Goal: Task Accomplishment & Management: Manage account settings

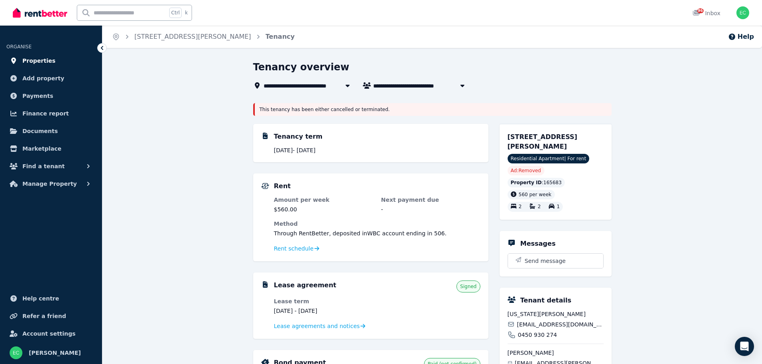
click at [54, 64] on link "Properties" at bounding box center [50, 61] width 89 height 16
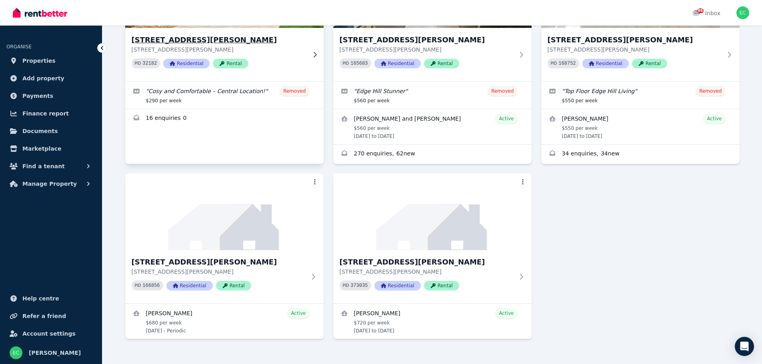
scroll to position [322, 0]
click at [248, 213] on img at bounding box center [224, 211] width 208 height 81
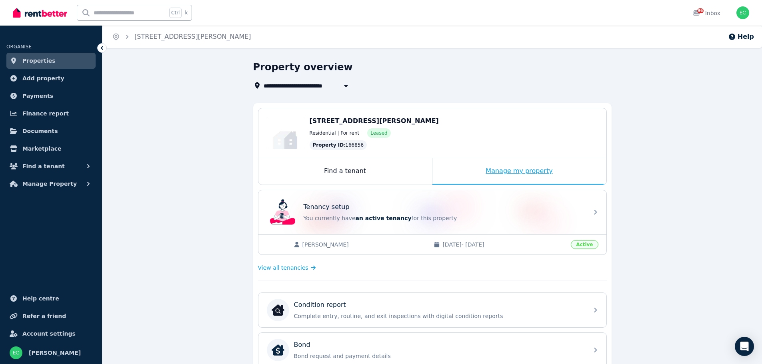
click at [493, 171] on div "Manage my property" at bounding box center [519, 171] width 174 height 26
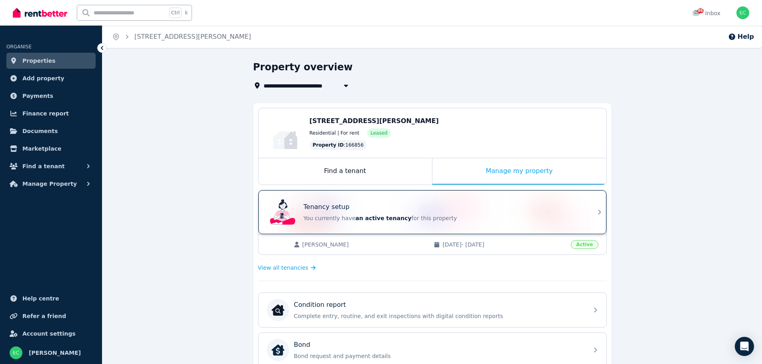
click at [453, 206] on div "Tenancy setup" at bounding box center [443, 207] width 280 height 10
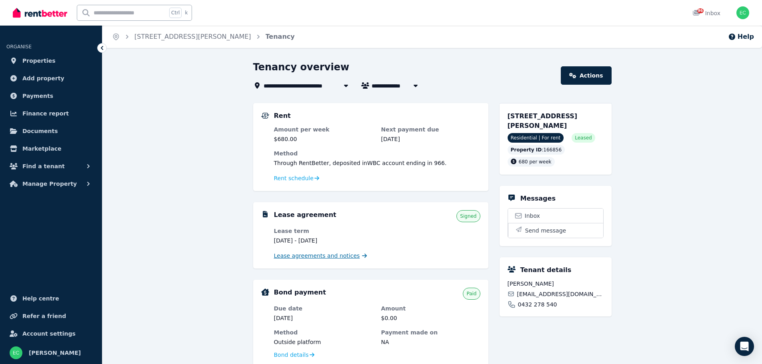
click at [339, 257] on span "Lease agreements and notices" at bounding box center [317, 256] width 86 height 8
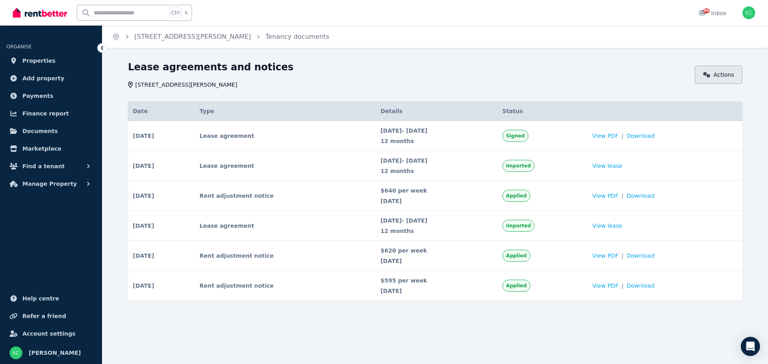
click at [710, 76] on icon at bounding box center [706, 75] width 7 height 6
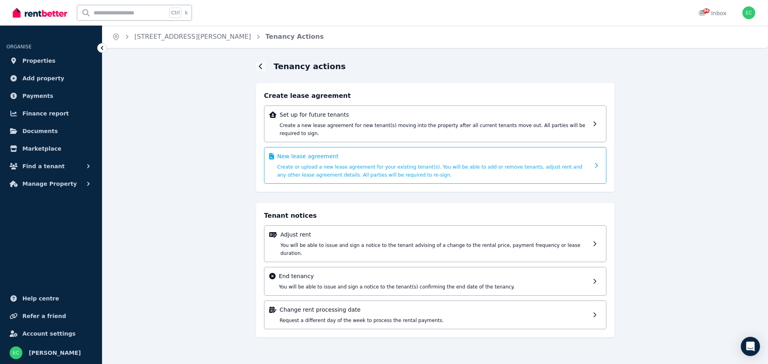
click at [413, 164] on span "Create or upload a new lease agreement for your existing tenant(s). You will be…" at bounding box center [429, 171] width 305 height 14
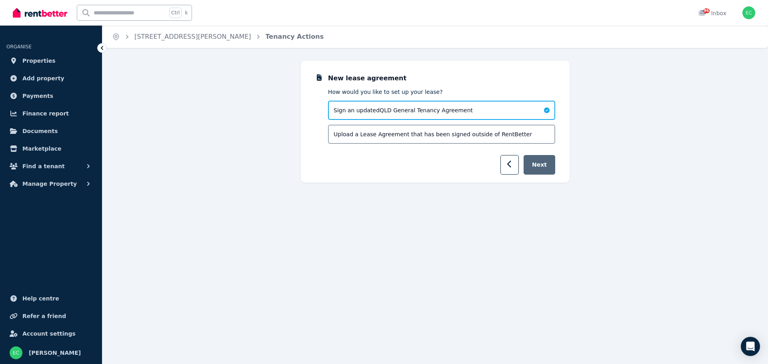
click at [549, 170] on button "Next" at bounding box center [539, 165] width 32 height 20
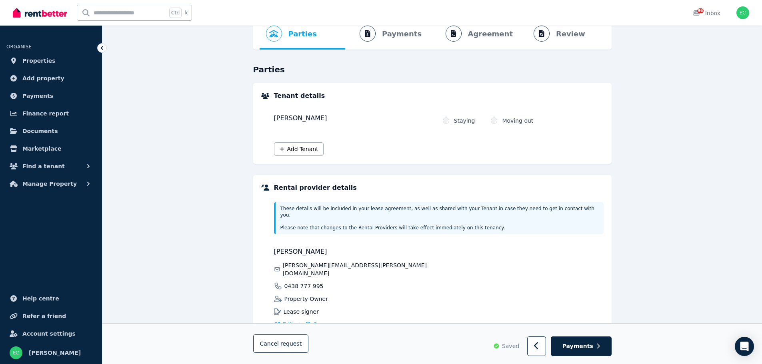
scroll to position [80, 0]
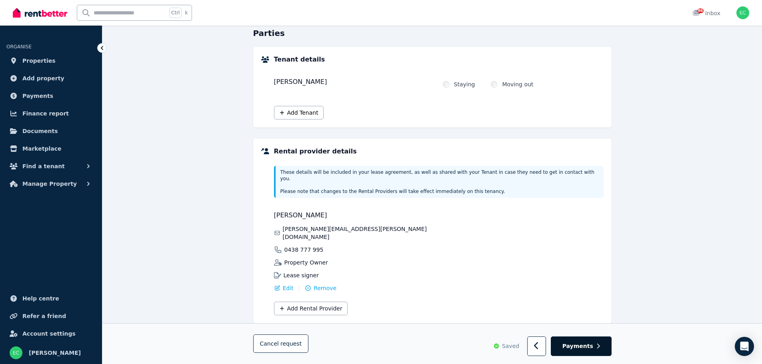
click at [592, 347] on span "Payments" at bounding box center [577, 347] width 31 height 8
select select "**********"
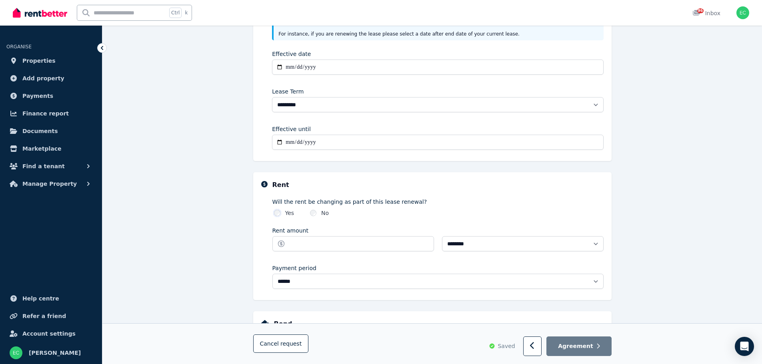
scroll to position [218, 0]
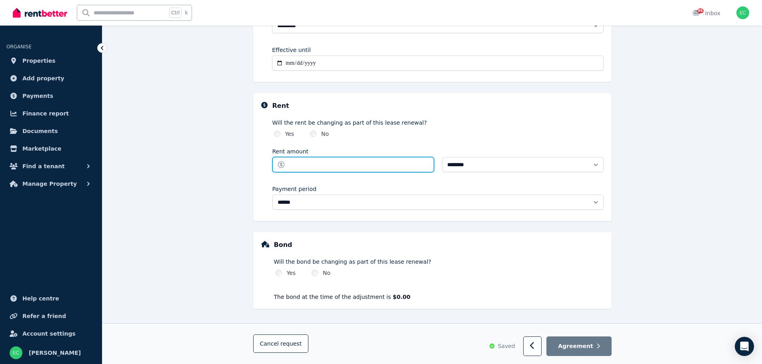
click at [323, 163] on input "Rent amount" at bounding box center [353, 164] width 162 height 15
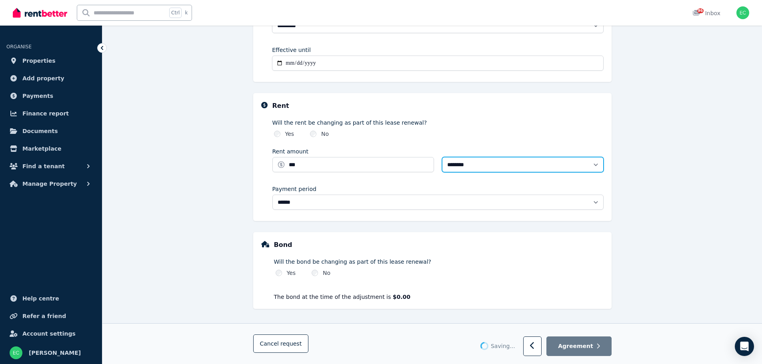
type input "******"
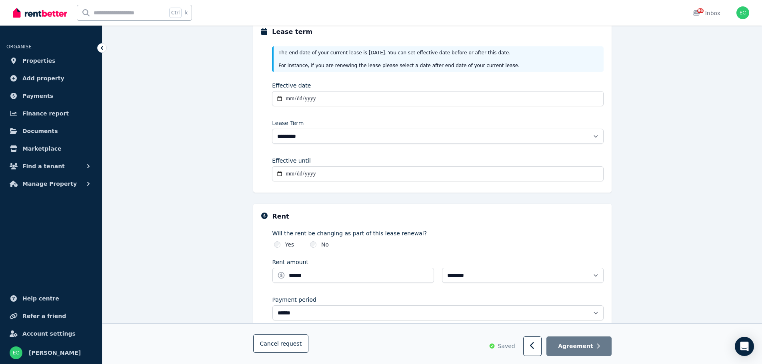
scroll to position [0, 0]
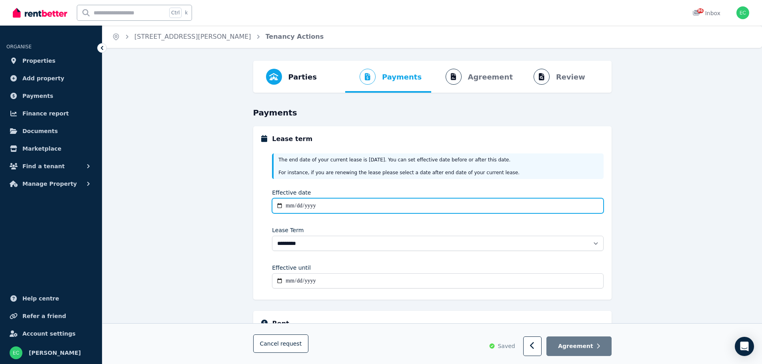
click at [294, 203] on input "Effective date" at bounding box center [437, 205] width 331 height 15
click at [289, 207] on input "Effective date" at bounding box center [437, 205] width 331 height 15
type input "**********"
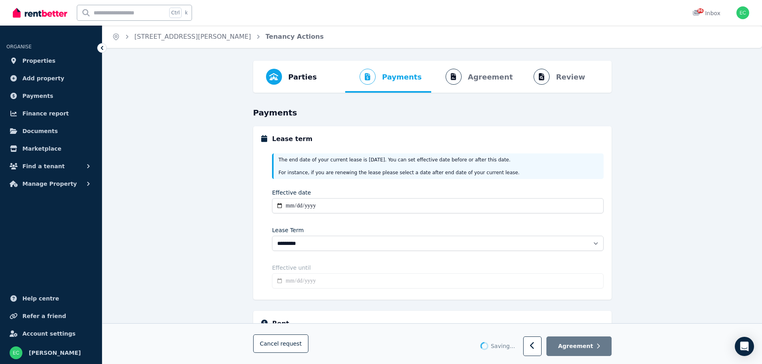
click at [385, 256] on div "**********" at bounding box center [437, 220] width 331 height 143
type input "**********"
click at [614, 354] on div "Cancel request Saved Agreement" at bounding box center [431, 344] width 659 height 41
click at [609, 350] on button "Agreement" at bounding box center [578, 347] width 65 height 20
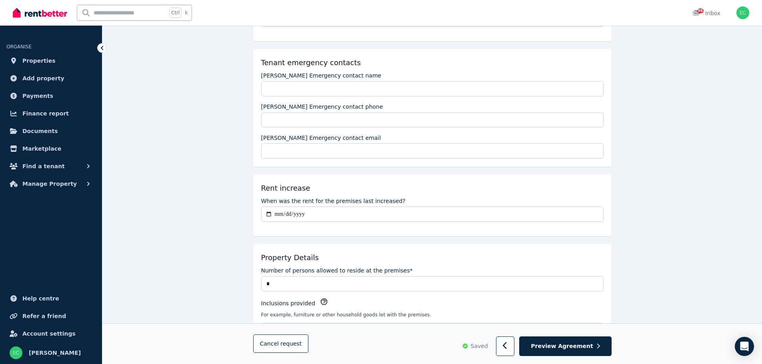
scroll to position [160, 0]
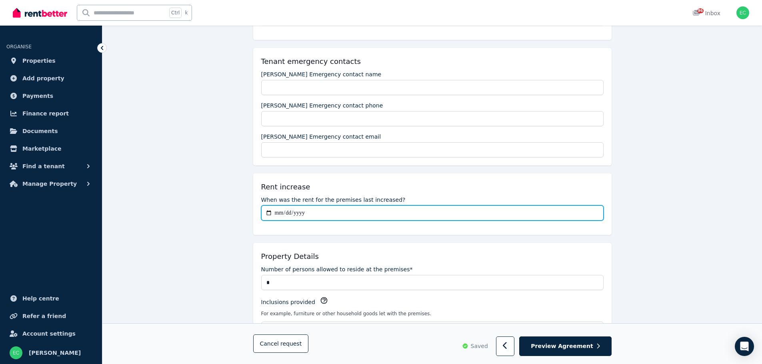
click at [276, 214] on input "When was the rent for the premises last increased?" at bounding box center [432, 212] width 342 height 15
type input "**********"
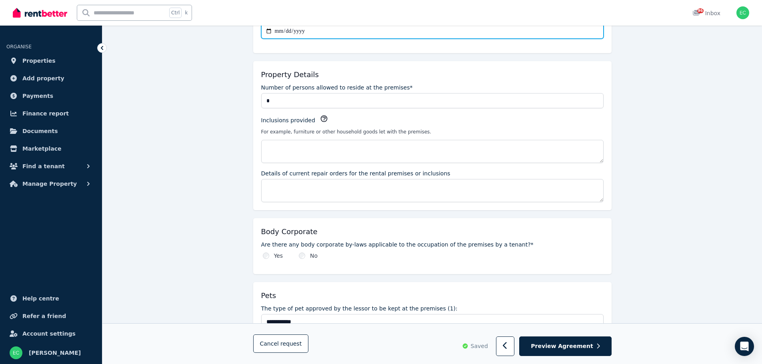
scroll to position [360, 0]
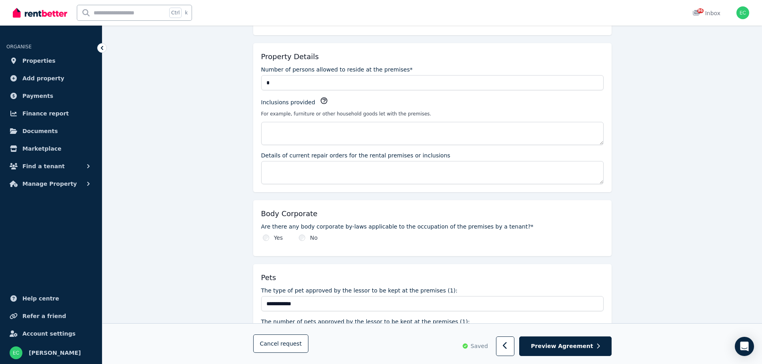
click at [299, 233] on div "Are there any body corporate by-laws applicable to the occupation of the premis…" at bounding box center [432, 232] width 342 height 19
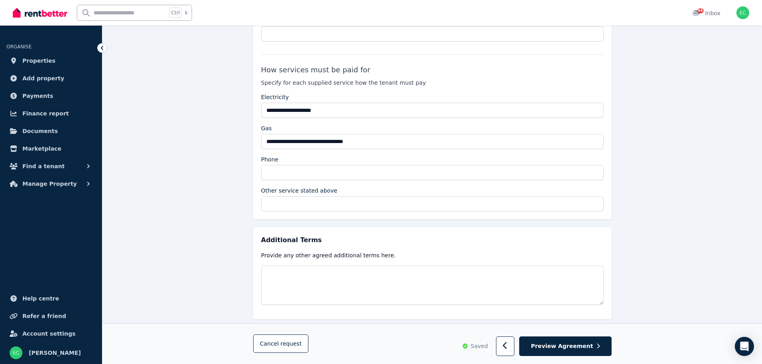
scroll to position [1410, 0]
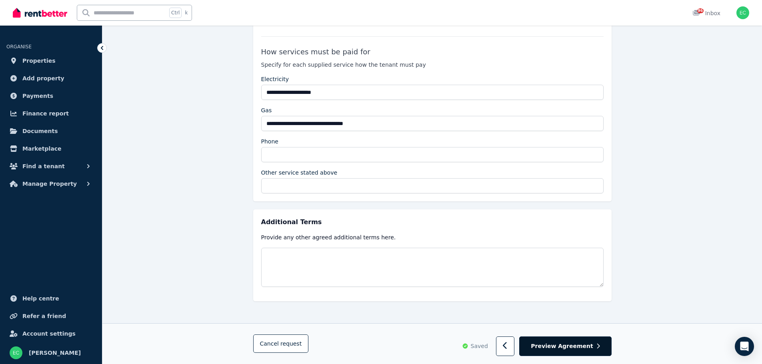
click at [594, 348] on button "Preview Agreement" at bounding box center [565, 347] width 92 height 20
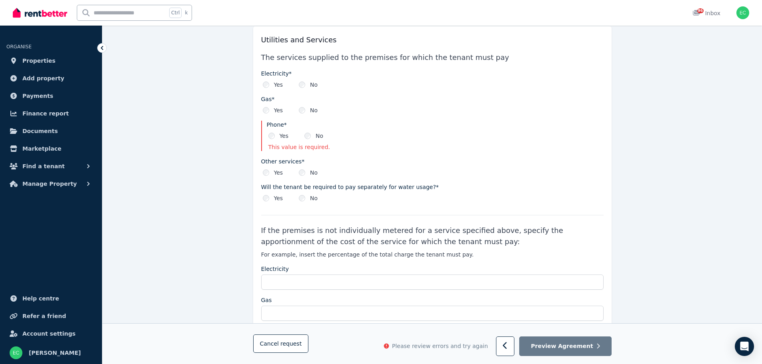
scroll to position [982, 0]
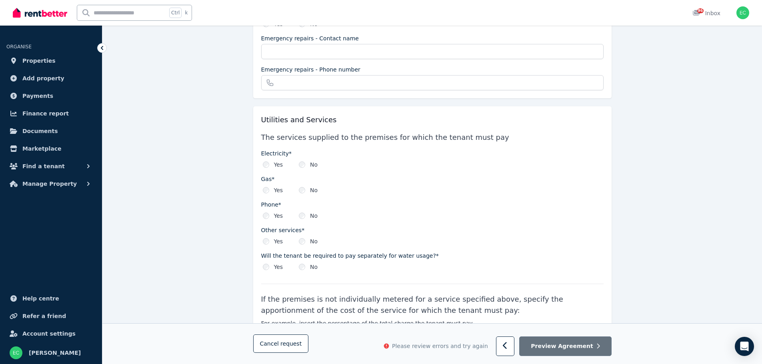
click at [549, 349] on span "Preview Agreement" at bounding box center [562, 347] width 62 height 8
click at [551, 344] on span "Preview Agreement" at bounding box center [562, 347] width 62 height 8
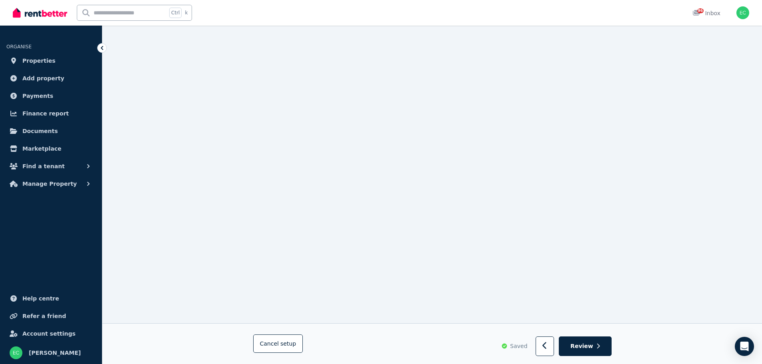
scroll to position [1319, 0]
click at [593, 347] on span "Review" at bounding box center [581, 347] width 23 height 8
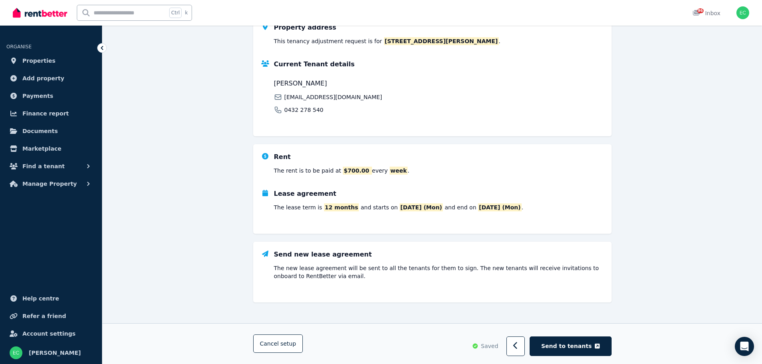
scroll to position [129, 0]
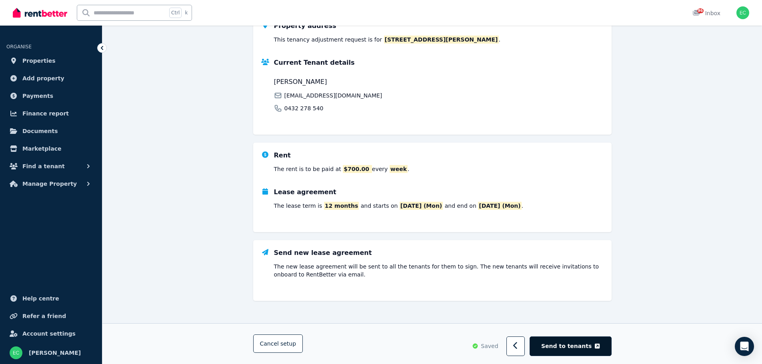
click at [558, 338] on button "Send to tenants" at bounding box center [570, 347] width 82 height 20
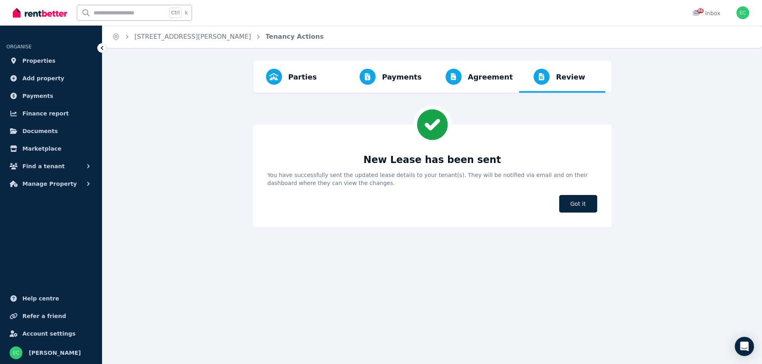
scroll to position [0, 0]
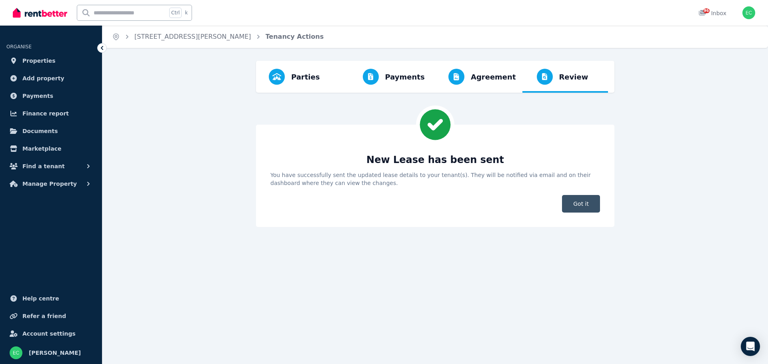
click at [573, 207] on span "Got it" at bounding box center [581, 204] width 38 height 18
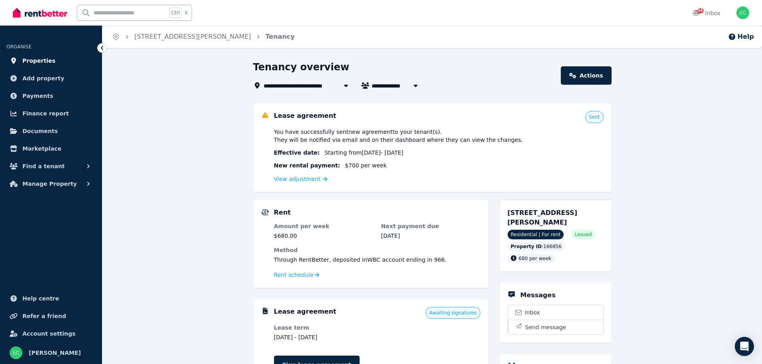
click at [33, 57] on span "Properties" at bounding box center [38, 61] width 33 height 10
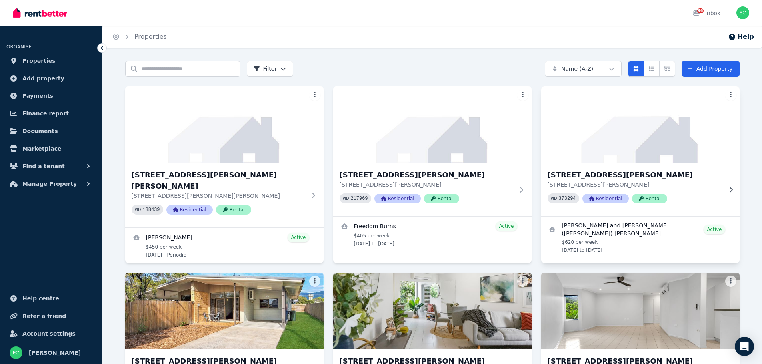
click at [605, 176] on h3 "[STREET_ADDRESS][PERSON_NAME]" at bounding box center [634, 175] width 174 height 11
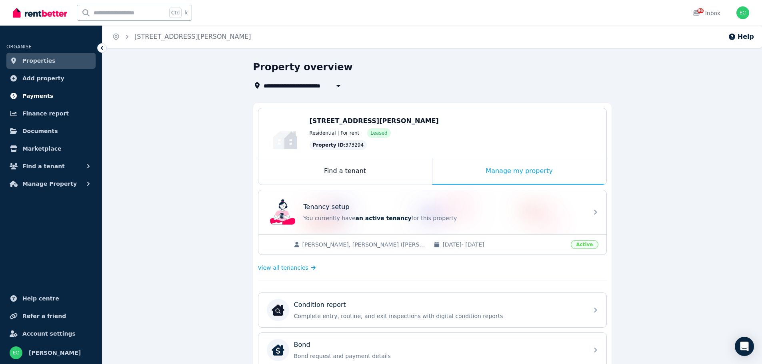
click at [40, 94] on span "Payments" at bounding box center [37, 96] width 31 height 10
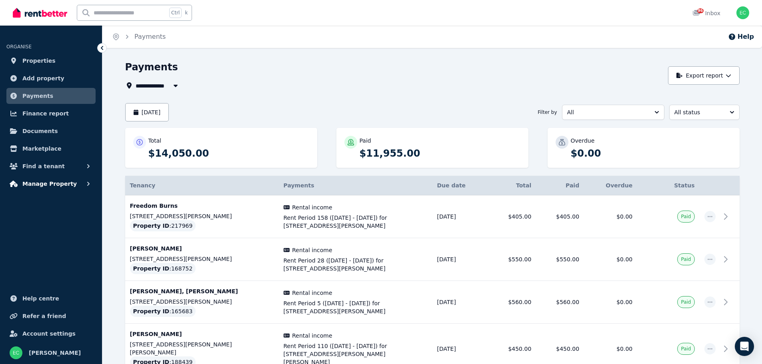
click at [79, 184] on button "Manage Property" at bounding box center [50, 184] width 89 height 16
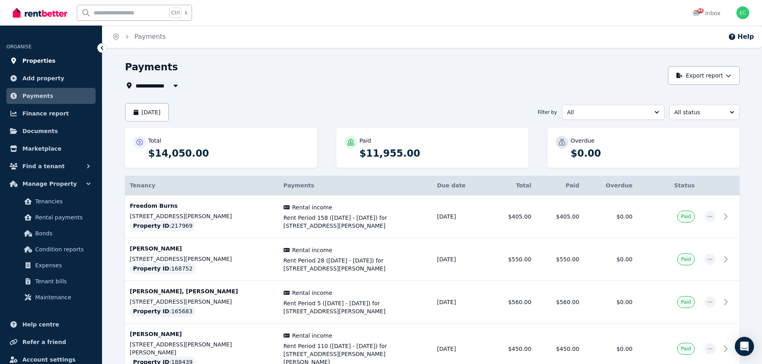
click at [54, 64] on link "Properties" at bounding box center [50, 61] width 89 height 16
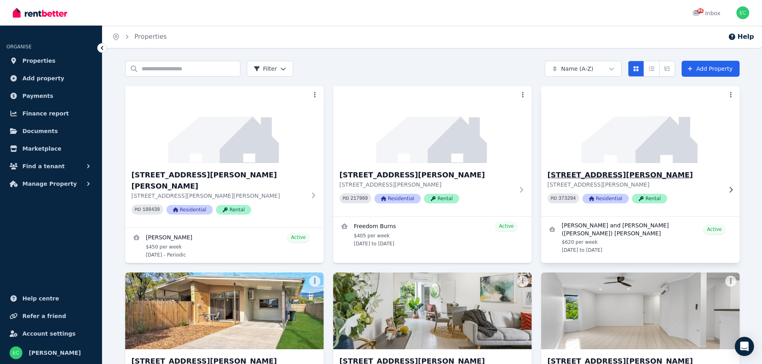
click at [581, 148] on img at bounding box center [640, 124] width 208 height 81
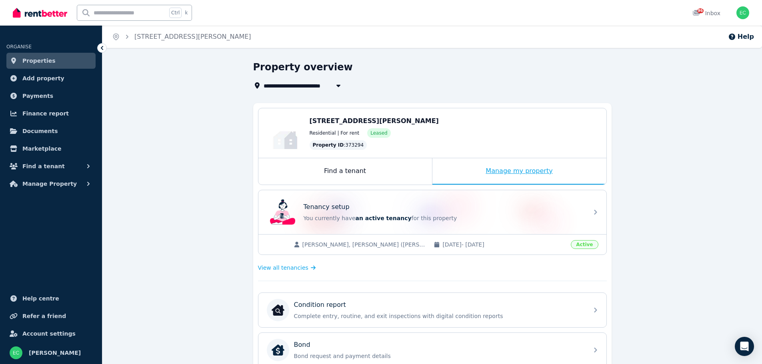
click at [533, 169] on div "Manage my property" at bounding box center [519, 171] width 174 height 26
click at [746, 12] on img "button" at bounding box center [742, 12] width 13 height 13
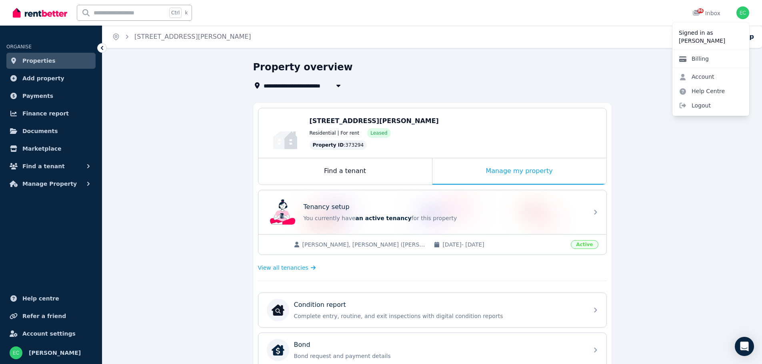
click at [704, 58] on link "Billing" at bounding box center [693, 59] width 43 height 14
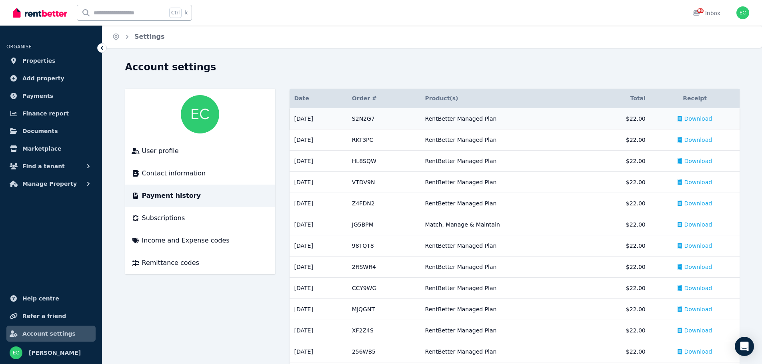
click at [694, 119] on span "Download" at bounding box center [698, 119] width 28 height 8
click at [173, 223] on li "Subscriptions" at bounding box center [200, 218] width 150 height 22
click at [173, 219] on span "Subscriptions" at bounding box center [163, 218] width 43 height 10
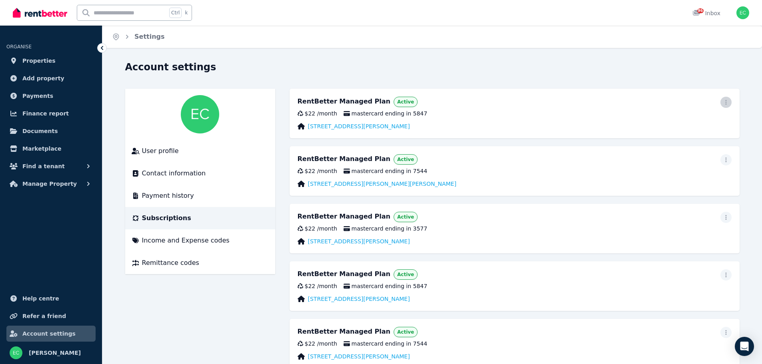
click at [724, 100] on icon "button" at bounding box center [725, 103] width 6 height 6
click at [708, 118] on button "Update payment method" at bounding box center [683, 129] width 96 height 26
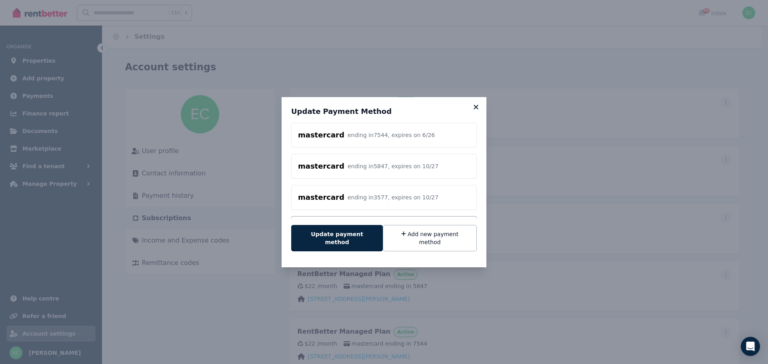
click at [477, 109] on icon at bounding box center [475, 107] width 4 height 4
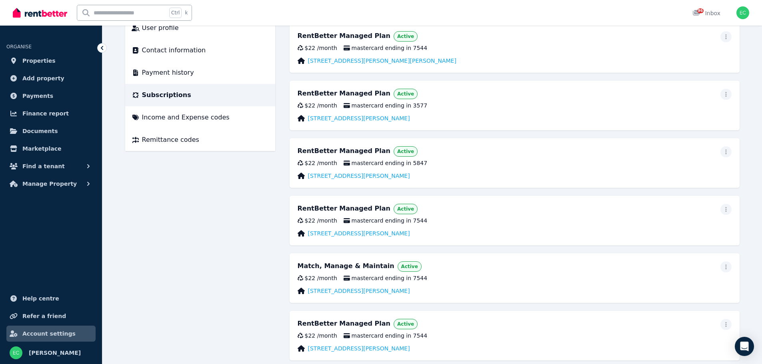
scroll to position [111, 0]
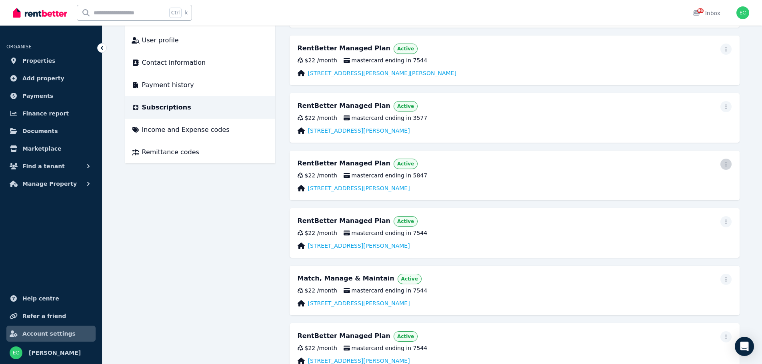
click at [724, 166] on icon "button" at bounding box center [725, 165] width 6 height 6
click at [701, 184] on span "Update payment method" at bounding box center [689, 190] width 70 height 19
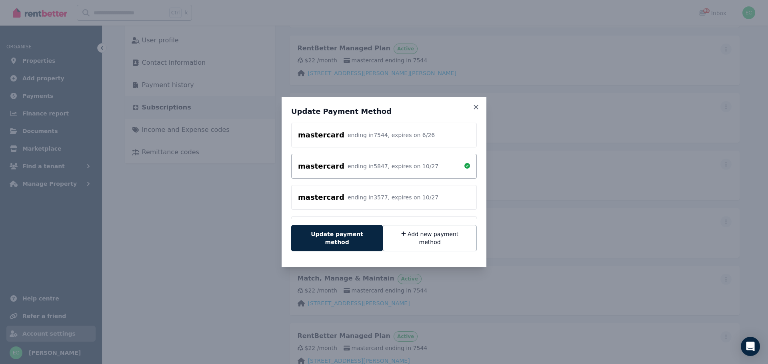
click at [425, 141] on div "mastercard ending in 7544 , expires on 6 / 26" at bounding box center [384, 135] width 172 height 11
click at [361, 232] on button "Update payment method" at bounding box center [337, 238] width 92 height 26
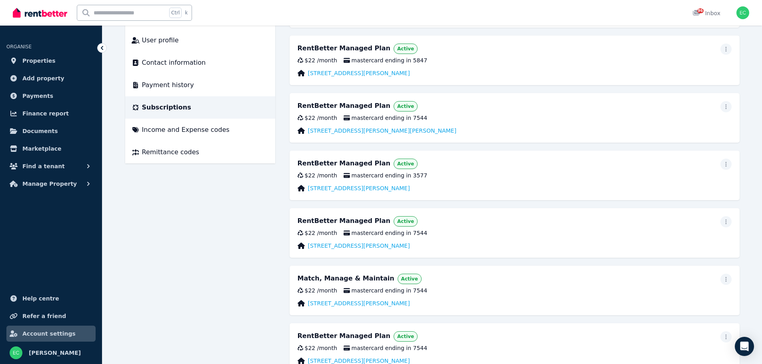
scroll to position [31, 0]
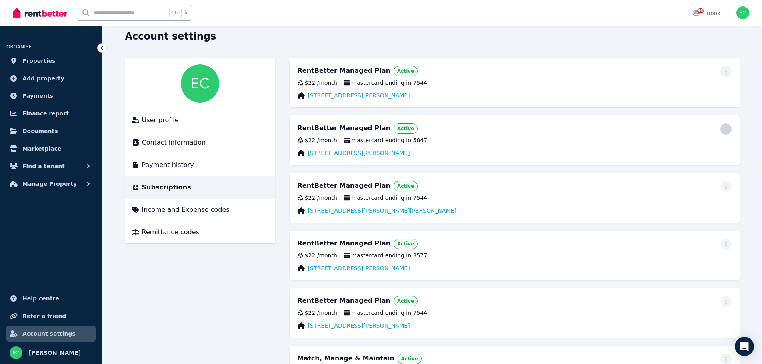
click at [722, 130] on icon "button" at bounding box center [725, 129] width 6 height 6
click at [711, 150] on span "Update payment method" at bounding box center [689, 155] width 70 height 19
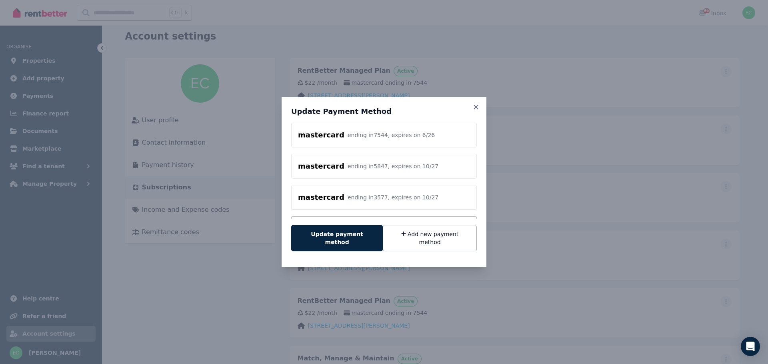
click at [433, 140] on div "mastercard ending in 7544 , expires on 6 / 26" at bounding box center [384, 135] width 172 height 11
click at [354, 241] on button "Update payment method" at bounding box center [337, 238] width 92 height 26
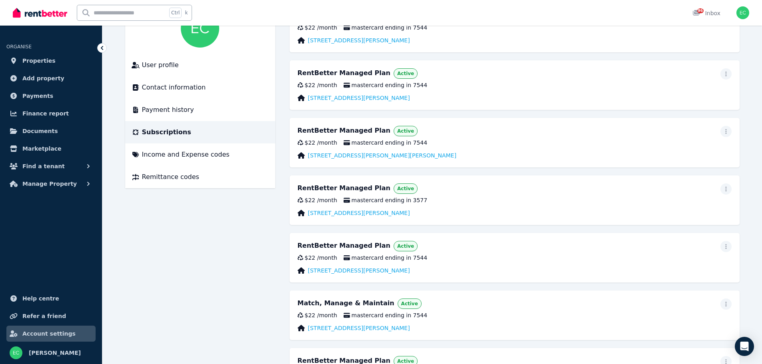
scroll to position [0, 0]
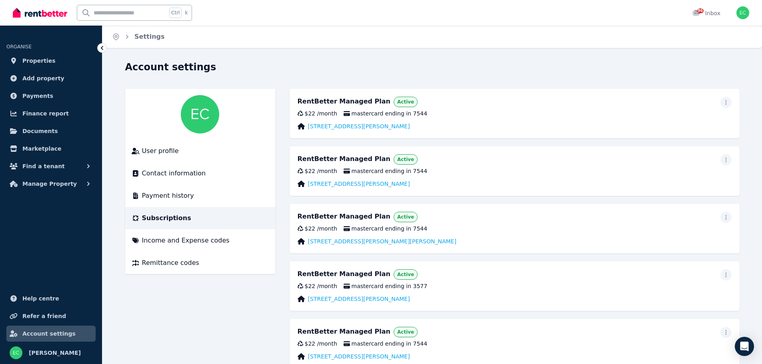
click at [737, 7] on div "Open user menu" at bounding box center [742, 12] width 13 height 13
click at [742, 12] on img "button" at bounding box center [742, 12] width 13 height 13
click at [713, 93] on link "Help Centre" at bounding box center [701, 91] width 59 height 14
click at [705, 91] on link "Help Centre" at bounding box center [701, 91] width 59 height 14
click at [702, 89] on link "Help Centre" at bounding box center [701, 91] width 59 height 14
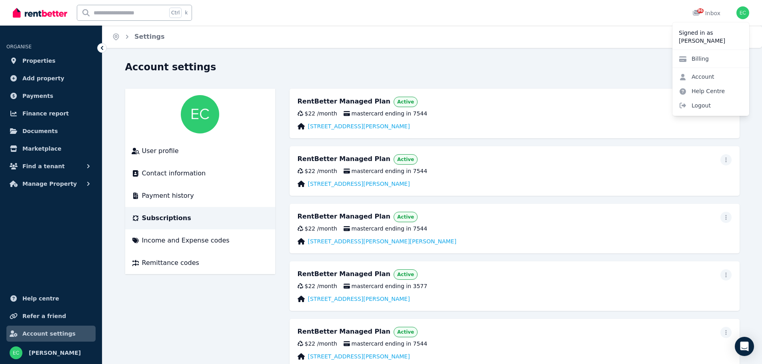
click at [577, 54] on div "Home Settings Account settings User profile Contact information Payment history…" at bounding box center [381, 182] width 762 height 364
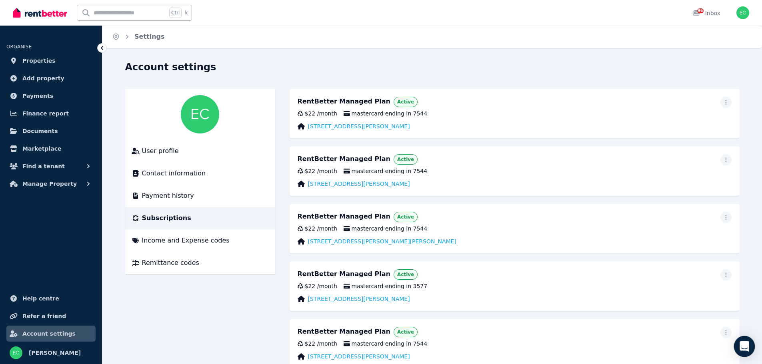
click at [744, 345] on icon "Open Intercom Messenger" at bounding box center [743, 346] width 9 height 10
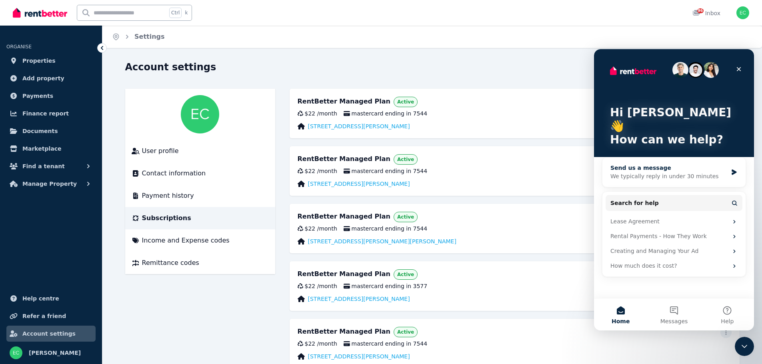
click at [668, 172] on div "We typically reply in under 30 minutes" at bounding box center [668, 176] width 117 height 8
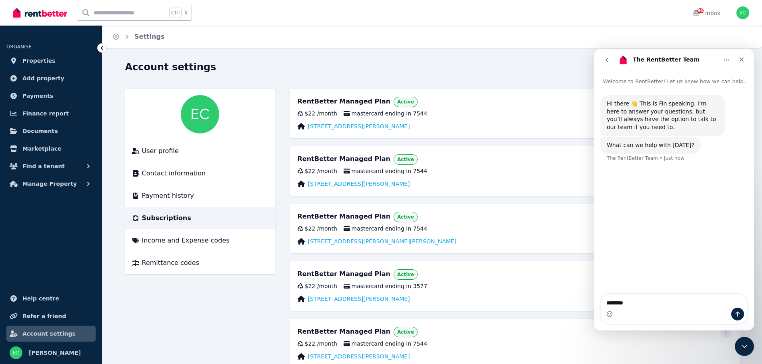
type textarea "*********"
type textarea "*"
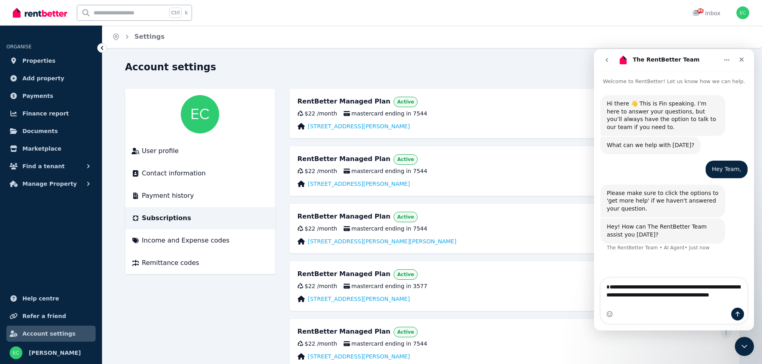
click at [675, 296] on textarea "**********" at bounding box center [674, 297] width 146 height 38
click at [663, 302] on textarea "**********" at bounding box center [674, 297] width 146 height 38
type textarea "**********"
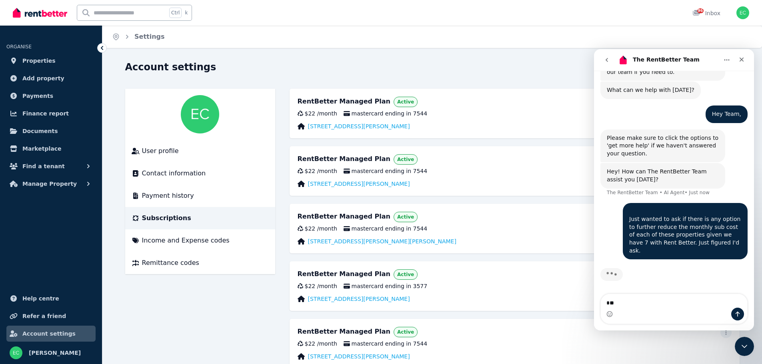
type textarea "*"
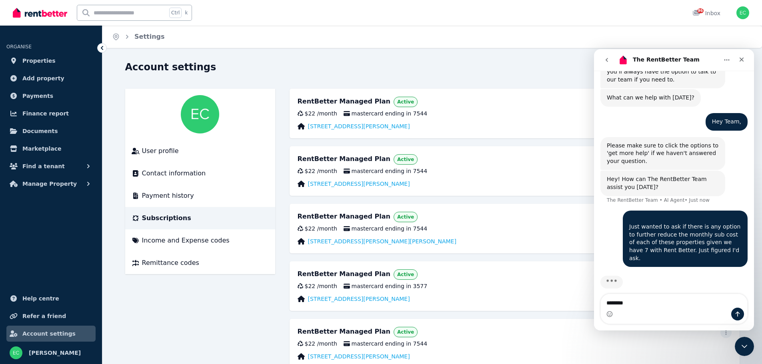
type textarea "*********"
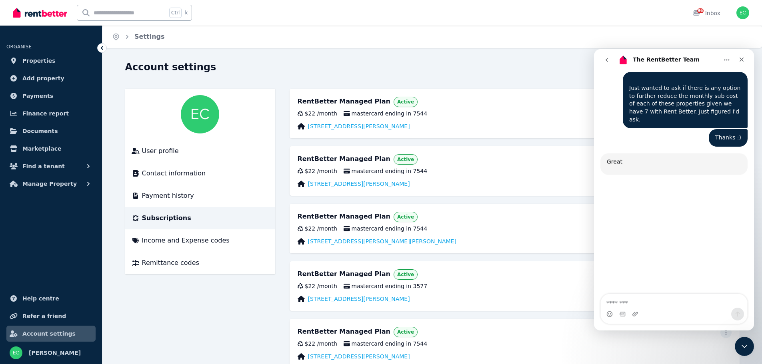
scroll to position [231, 0]
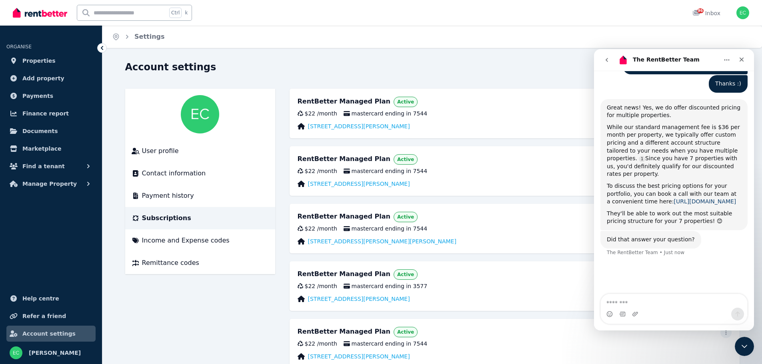
click at [693, 198] on link "[URL][DOMAIN_NAME]" at bounding box center [705, 201] width 62 height 6
click at [742, 57] on icon "Close" at bounding box center [741, 59] width 6 height 6
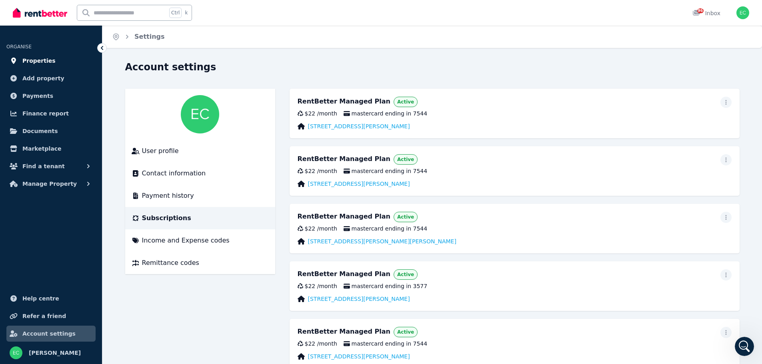
scroll to position [196, 0]
click at [44, 66] on link "Properties" at bounding box center [50, 61] width 89 height 16
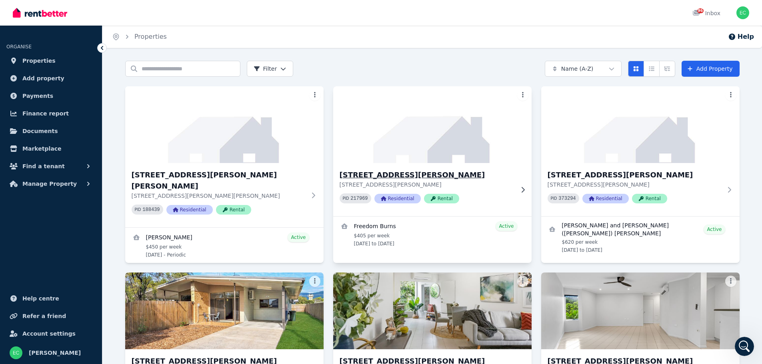
click at [452, 136] on img at bounding box center [432, 124] width 208 height 81
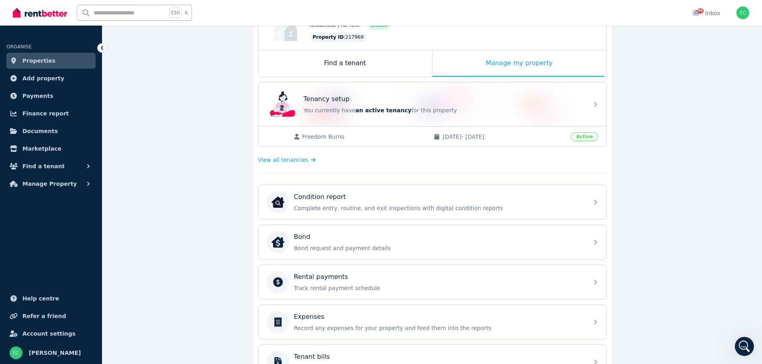
scroll to position [40, 0]
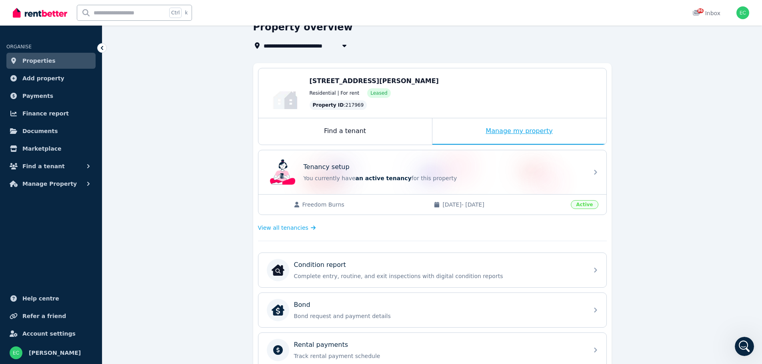
click at [539, 128] on div "Manage my property" at bounding box center [519, 131] width 174 height 26
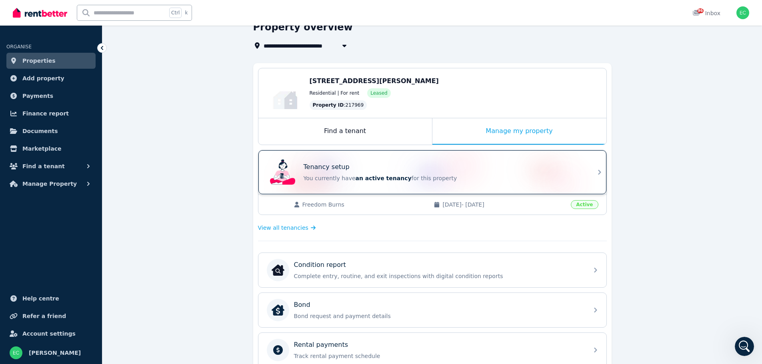
click at [546, 160] on div "Tenancy setup You currently have an active tenancy for this property" at bounding box center [425, 172] width 317 height 32
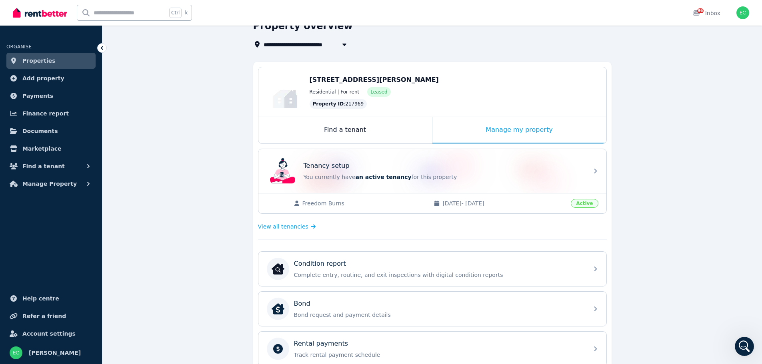
scroll to position [80, 0]
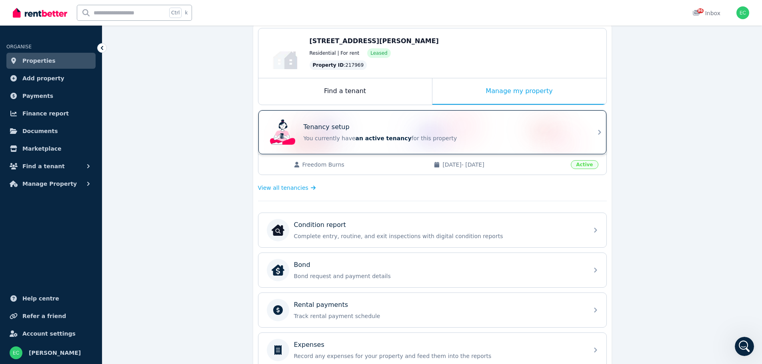
click at [587, 135] on div "Tenancy setup You currently have an active tenancy for this property" at bounding box center [432, 132] width 348 height 44
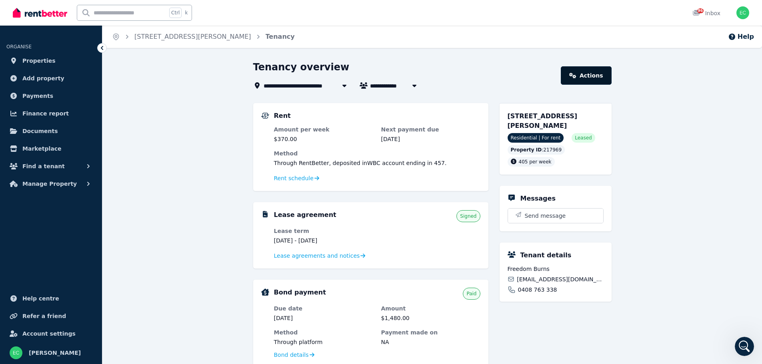
click at [606, 78] on link "Actions" at bounding box center [586, 75] width 50 height 18
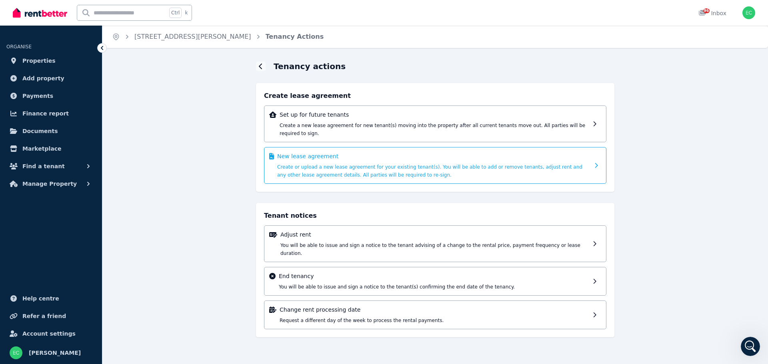
click at [441, 169] on div "New lease agreement Create or upload a new lease agreement for your existing te…" at bounding box center [433, 165] width 312 height 26
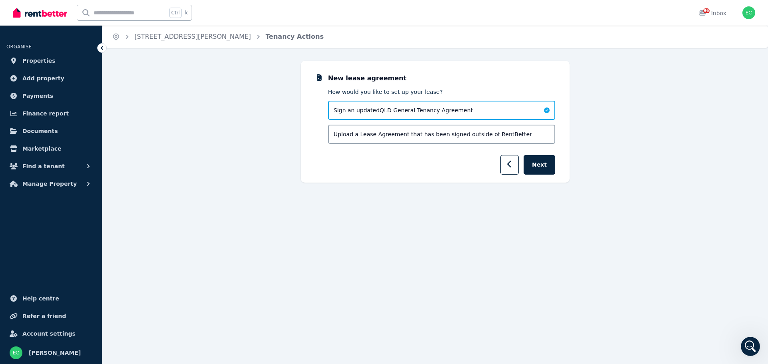
click at [559, 167] on div "New lease agreement How would you like to set up your lease? Sign an updated QL…" at bounding box center [435, 122] width 269 height 122
click at [545, 170] on button "Next" at bounding box center [539, 165] width 32 height 20
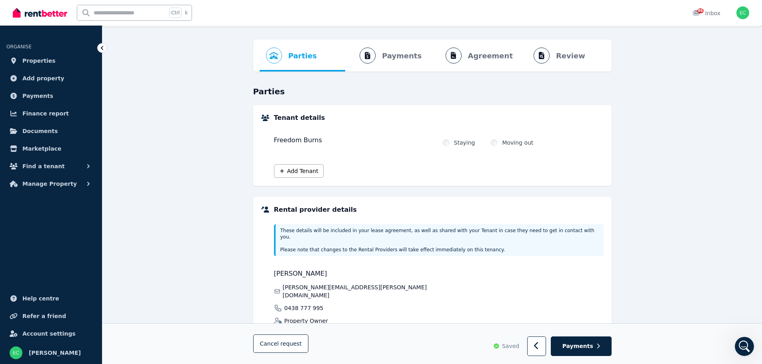
scroll to position [80, 0]
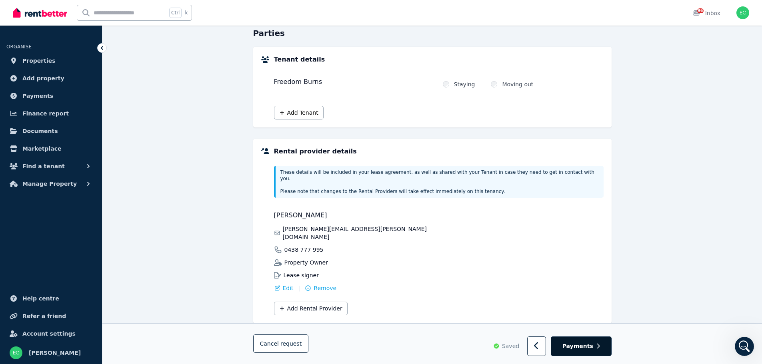
click at [579, 346] on span "Payments" at bounding box center [577, 347] width 31 height 8
select select "**********"
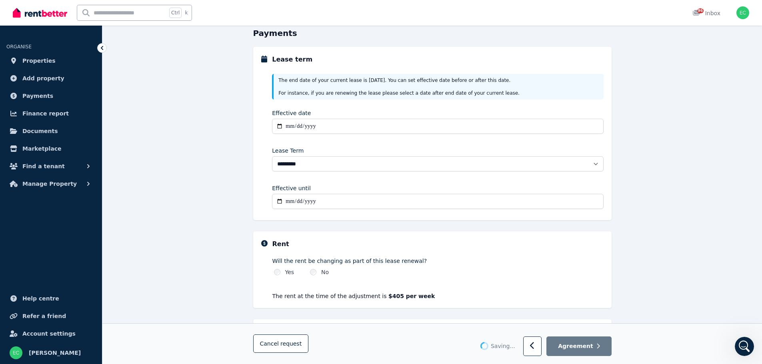
scroll to position [0, 0]
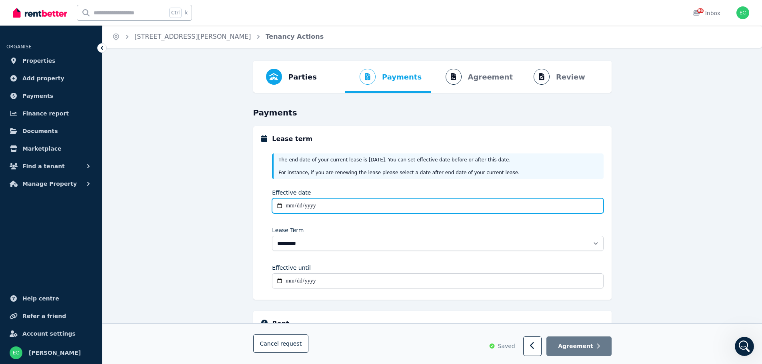
click at [295, 207] on input "Effective date" at bounding box center [437, 205] width 331 height 15
click at [291, 207] on input "Effective date" at bounding box center [437, 205] width 331 height 15
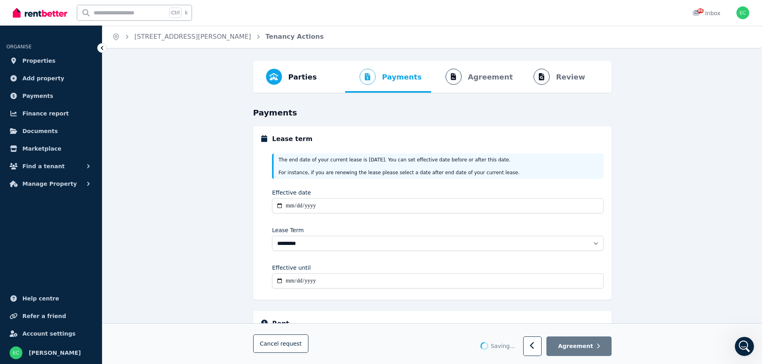
type input "**********"
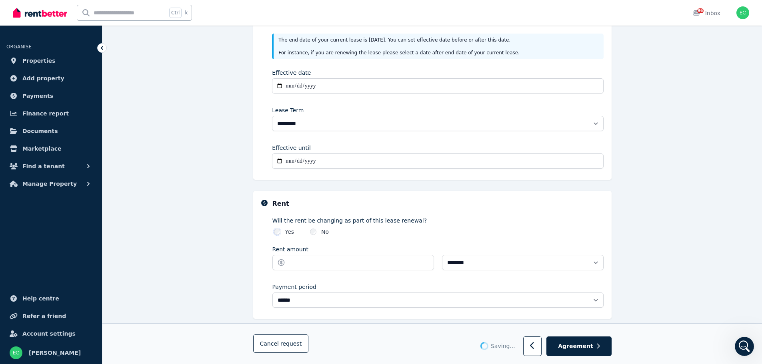
scroll to position [160, 0]
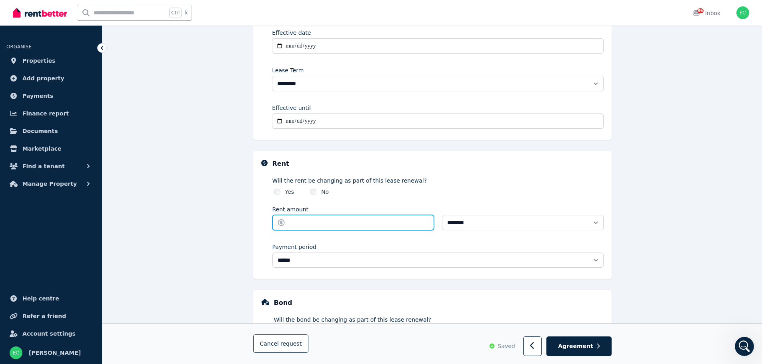
click at [345, 223] on input "Rent amount" at bounding box center [353, 222] width 162 height 15
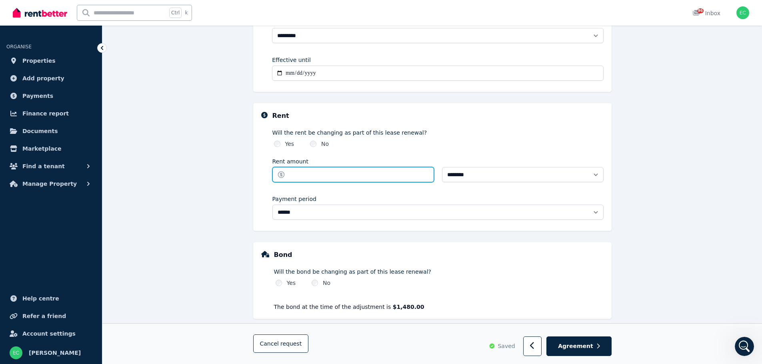
scroll to position [138, 0]
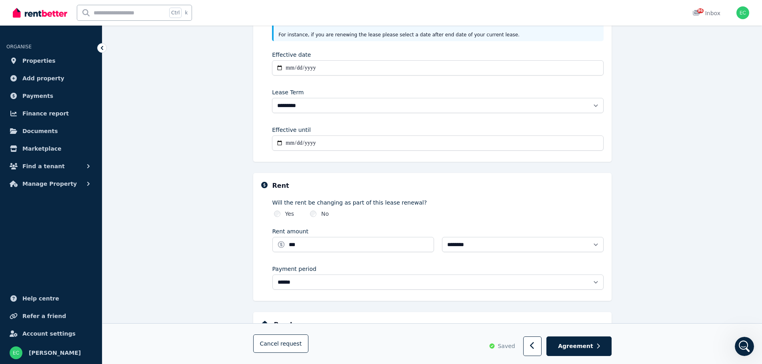
click at [397, 214] on div "Yes No" at bounding box center [437, 214] width 331 height 8
type input "******"
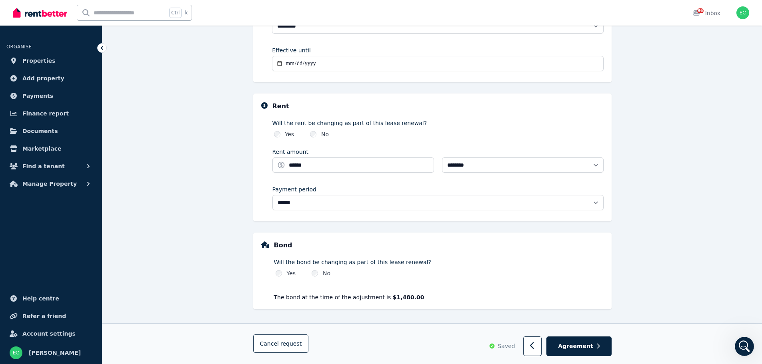
scroll to position [218, 0]
click at [588, 347] on span "Agreement" at bounding box center [575, 346] width 35 height 8
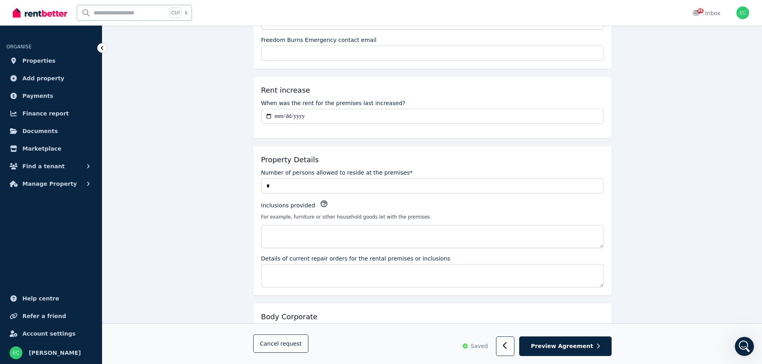
scroll to position [280, 0]
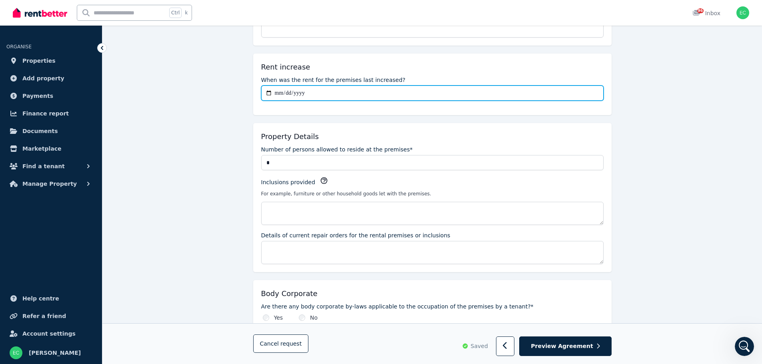
click at [274, 96] on input "When was the rent for the premises last increased?" at bounding box center [432, 93] width 342 height 15
type input "**********"
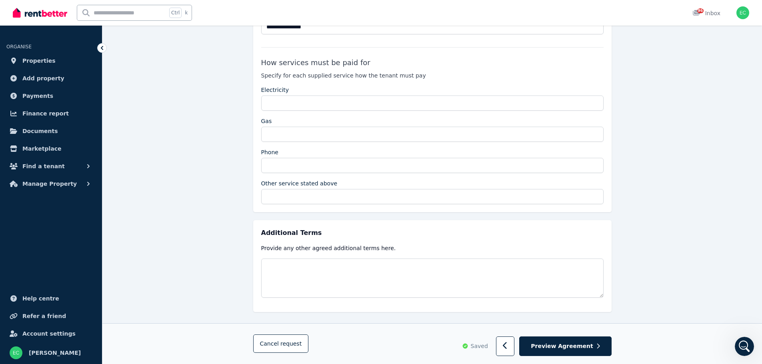
scroll to position [1410, 0]
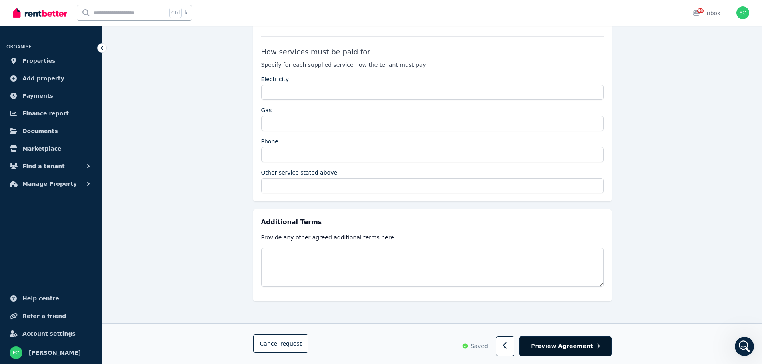
click at [570, 350] on span "Preview Agreement" at bounding box center [562, 347] width 62 height 8
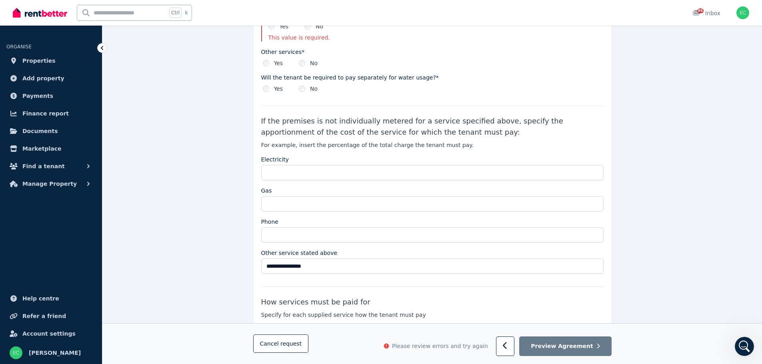
scroll to position [1101, 0]
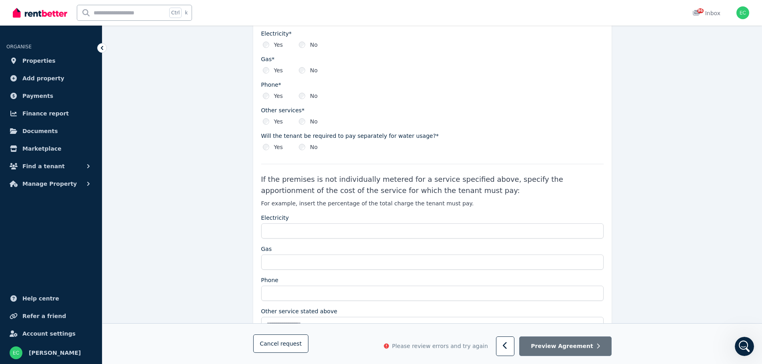
click at [570, 337] on button "Preview Agreement" at bounding box center [565, 347] width 92 height 20
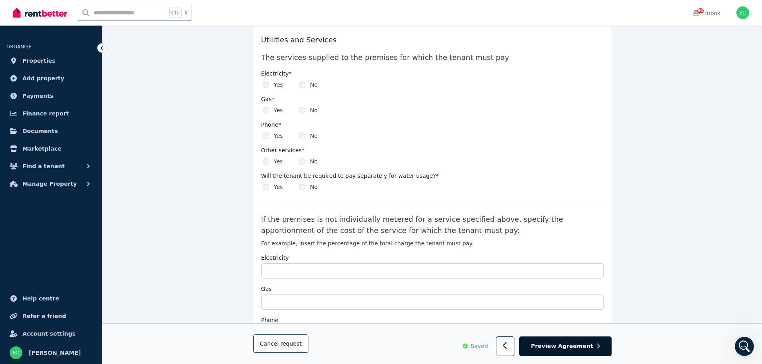
click at [567, 349] on span "Preview Agreement" at bounding box center [562, 347] width 62 height 8
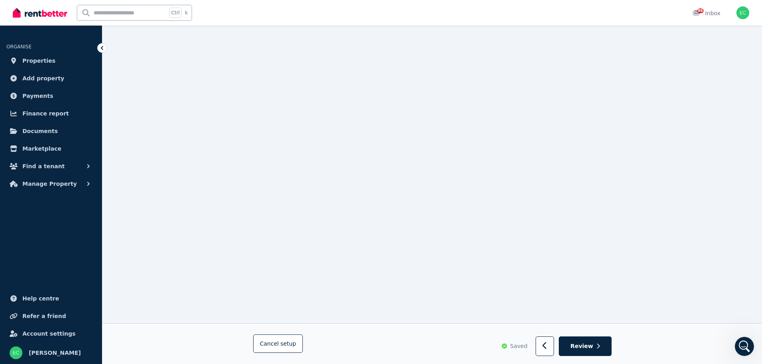
scroll to position [760, 0]
click at [591, 348] on span "Review" at bounding box center [581, 347] width 23 height 8
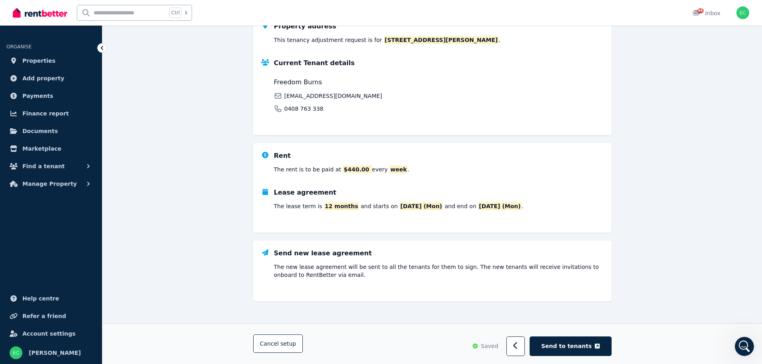
scroll to position [129, 0]
click at [581, 351] on button "Send to tenants" at bounding box center [570, 347] width 82 height 20
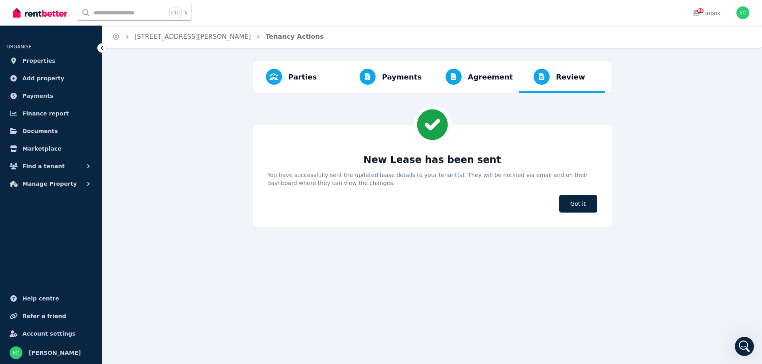
scroll to position [0, 0]
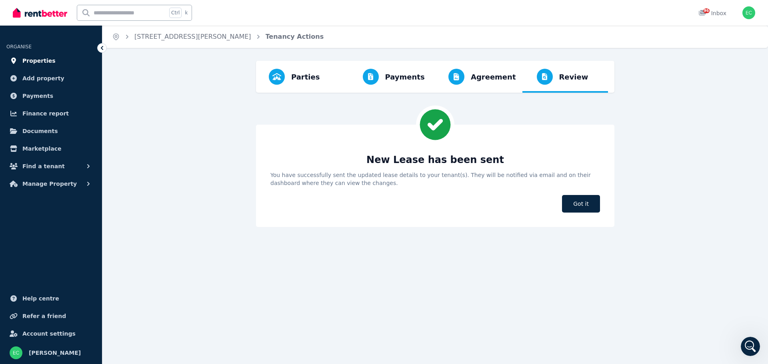
click at [44, 60] on span "Properties" at bounding box center [38, 61] width 33 height 10
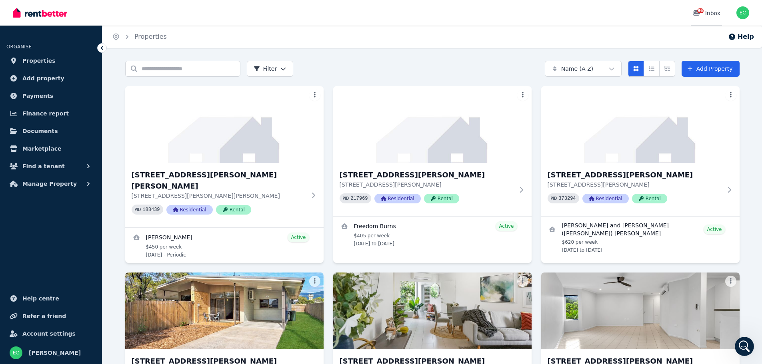
click at [696, 6] on link "96 Inbox" at bounding box center [705, 13] width 31 height 26
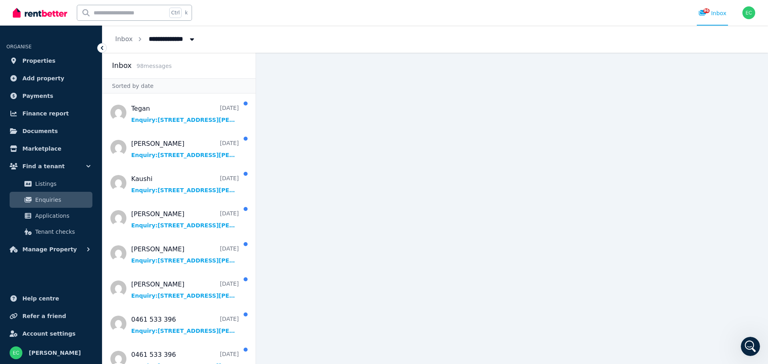
click at [57, 201] on span "Enquiries" at bounding box center [62, 200] width 54 height 10
click at [49, 60] on link "Properties" at bounding box center [50, 61] width 89 height 16
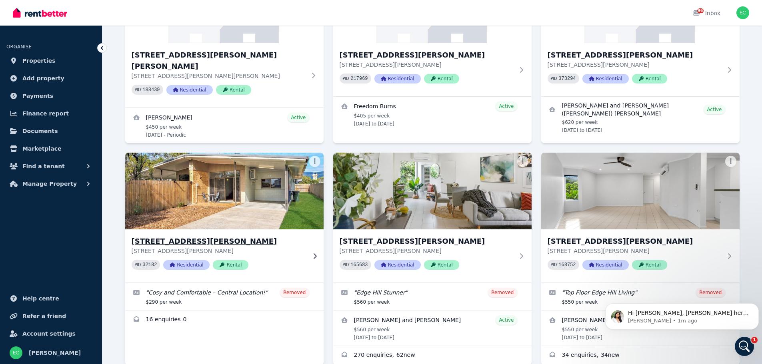
click at [228, 208] on img at bounding box center [224, 191] width 208 height 81
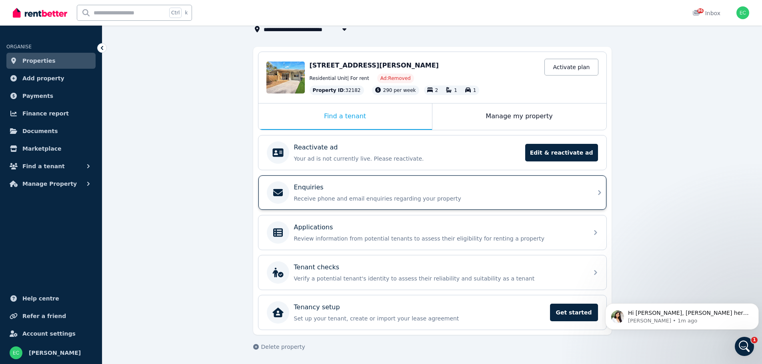
scroll to position [58, 0]
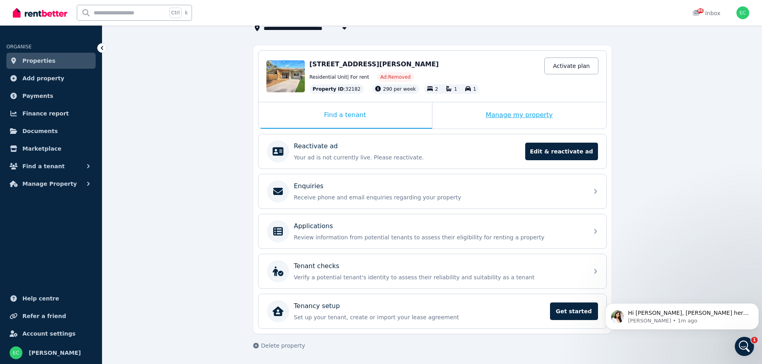
click at [498, 106] on div "Manage my property" at bounding box center [519, 115] width 174 height 26
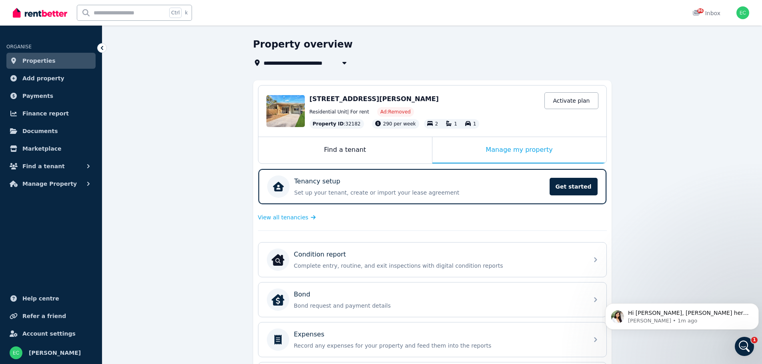
scroll to position [11, 0]
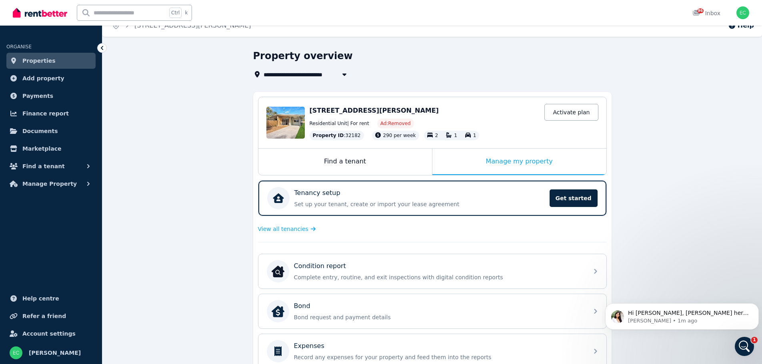
click at [345, 147] on div "Edit [STREET_ADDRESS][PERSON_NAME] Activate plan Residential Unit | For rent Ad…" at bounding box center [432, 122] width 348 height 51
click at [343, 159] on div "Find a tenant" at bounding box center [345, 162] width 174 height 26
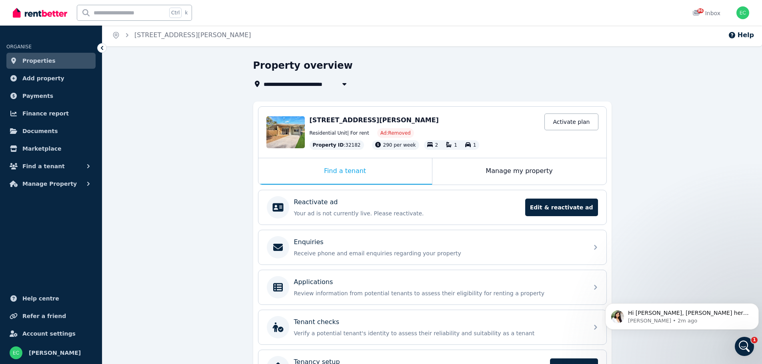
scroll to position [0, 0]
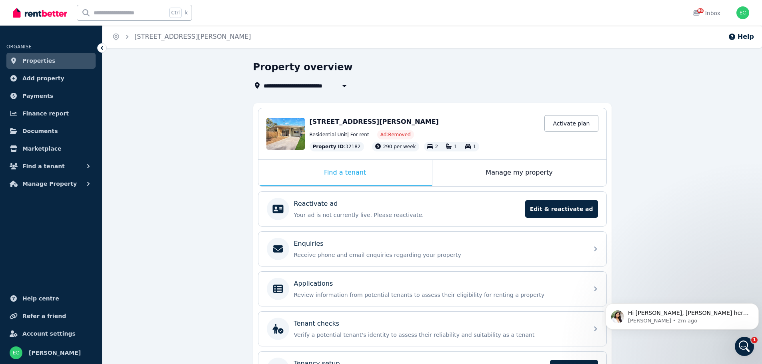
click at [345, 85] on icon "button" at bounding box center [344, 86] width 4 height 2
type input "**********"
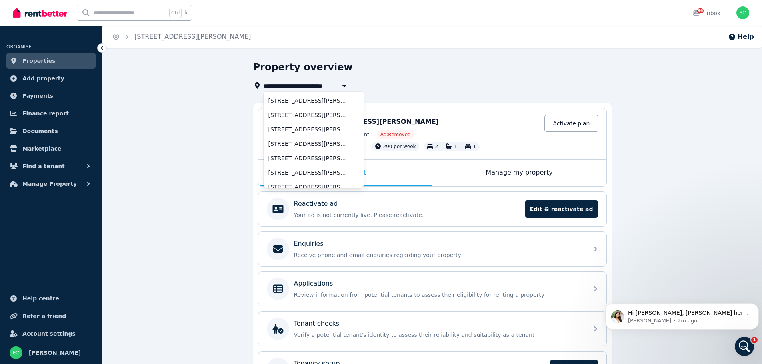
scroll to position [21, 0]
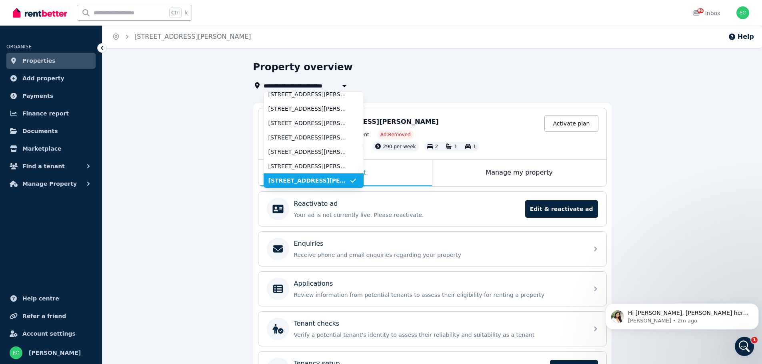
click at [345, 85] on icon "button" at bounding box center [344, 86] width 4 height 2
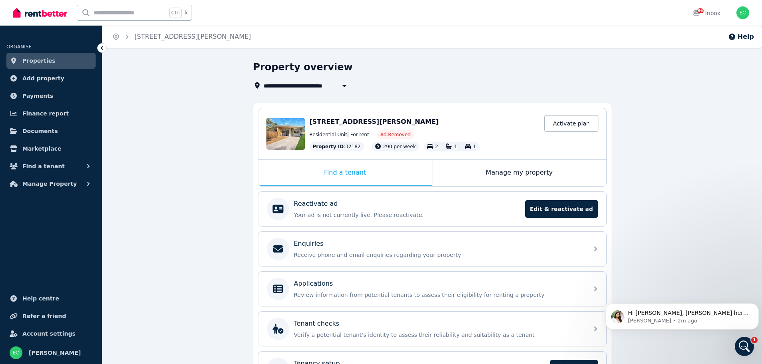
click at [434, 93] on div "**********" at bounding box center [432, 234] width 358 height 347
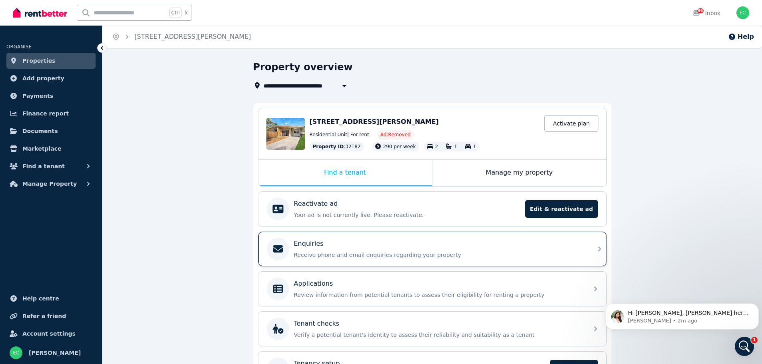
click at [546, 254] on p "Receive phone and email enquiries regarding your property" at bounding box center [438, 255] width 289 height 8
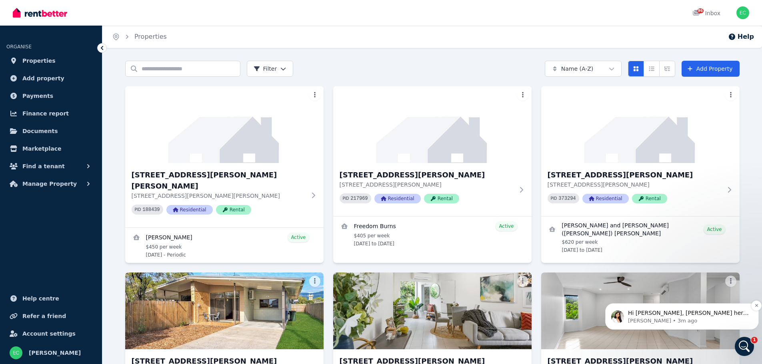
click at [718, 312] on p "Hi [PERSON_NAME], [PERSON_NAME] here. I'll ask the team to review your account …" at bounding box center [688, 313] width 121 height 8
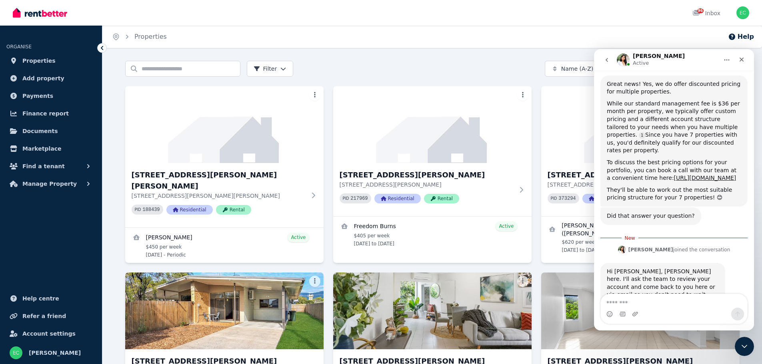
scroll to position [274, 0]
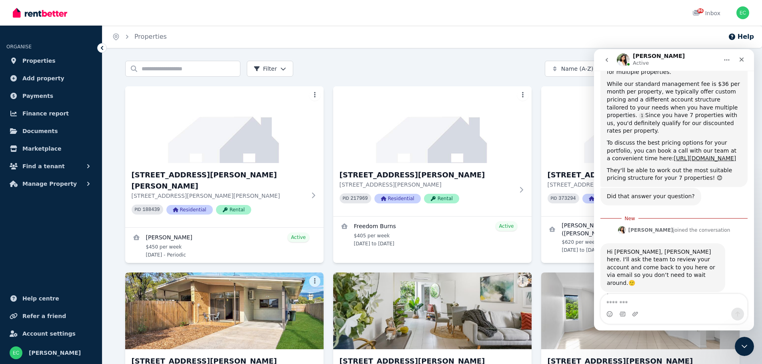
click at [656, 297] on textarea "Message…" at bounding box center [674, 301] width 146 height 14
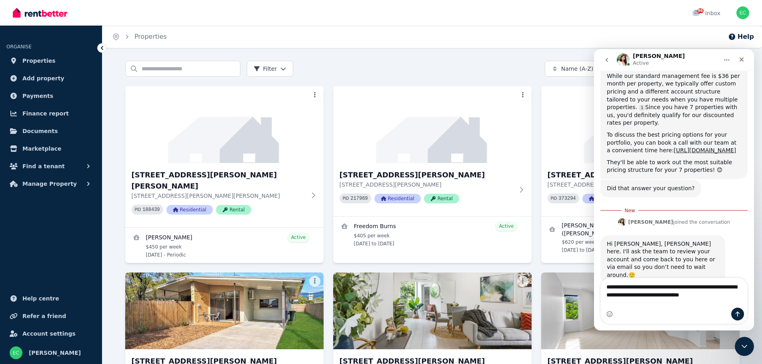
drag, startPoint x: 692, startPoint y: 294, endPoint x: 699, endPoint y: 292, distance: 7.2
type textarea "**********"
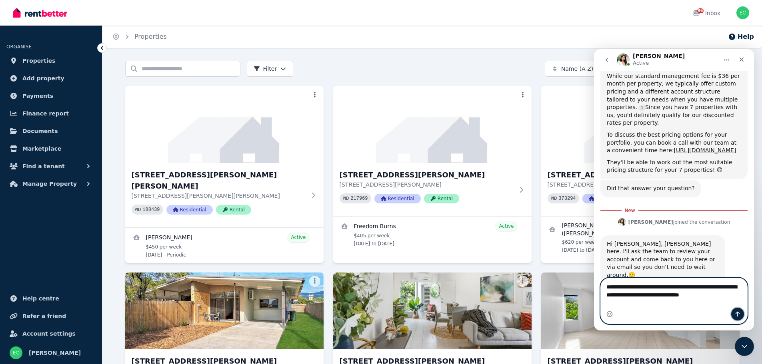
click at [734, 313] on button "Send a message…" at bounding box center [737, 314] width 13 height 13
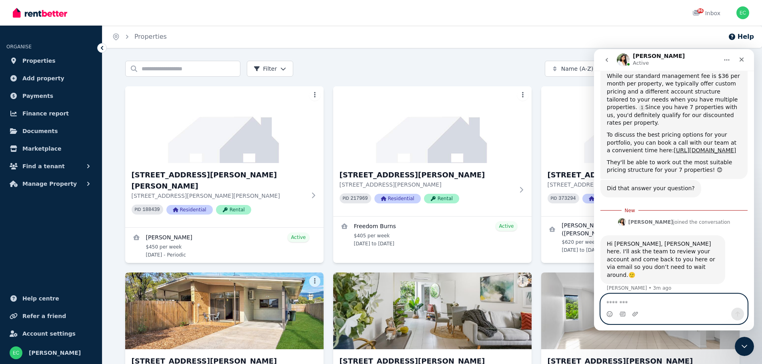
scroll to position [301, 0]
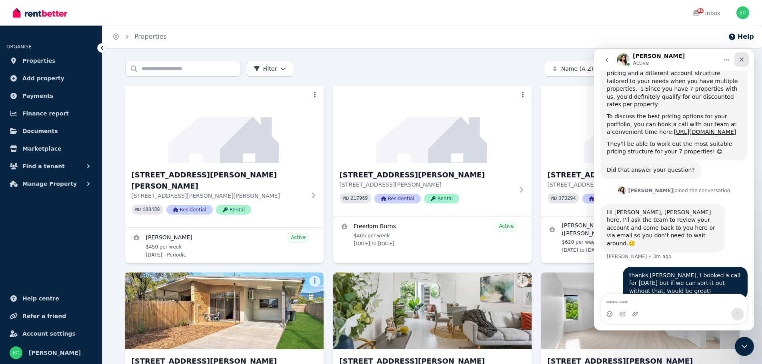
click at [738, 58] on icon "Close" at bounding box center [741, 59] width 6 height 6
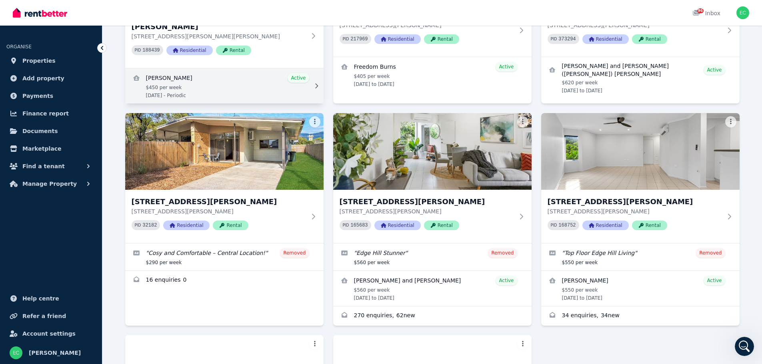
scroll to position [160, 0]
